Goal: Transaction & Acquisition: Purchase product/service

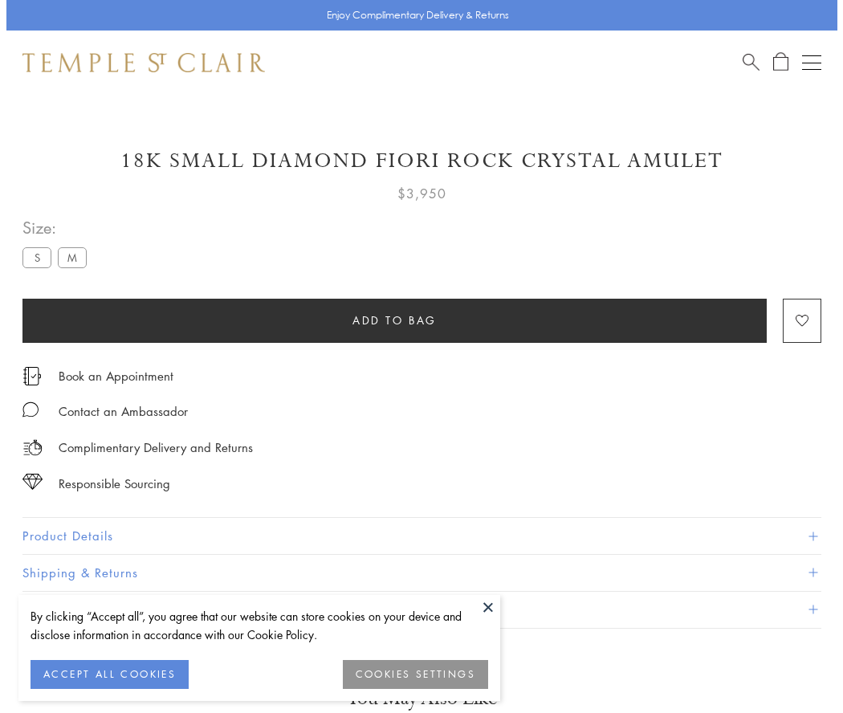
scroll to position [51, 0]
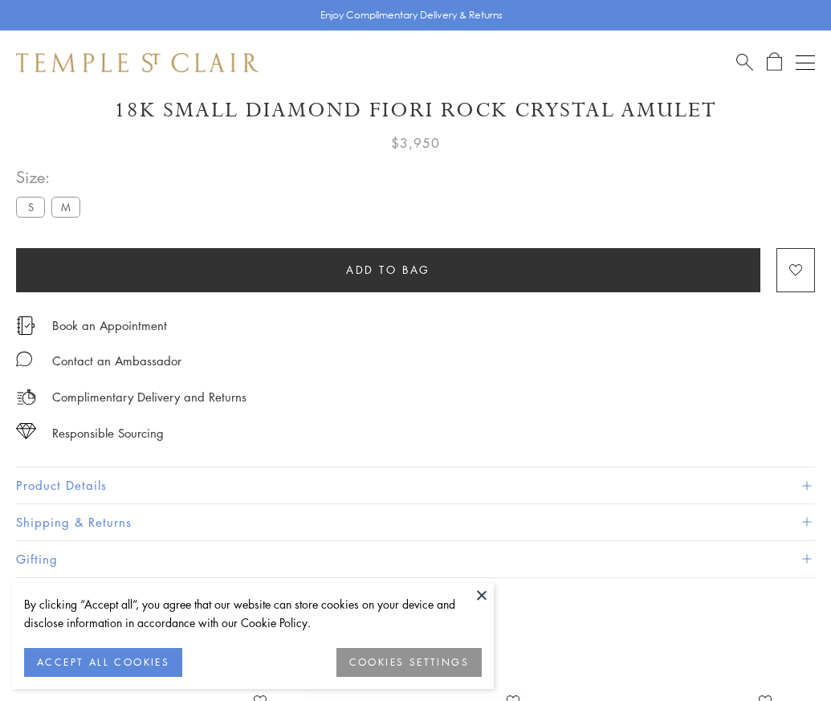
click at [388, 269] on span "Add to bag" at bounding box center [388, 270] width 84 height 18
